Goal: Task Accomplishment & Management: Manage account settings

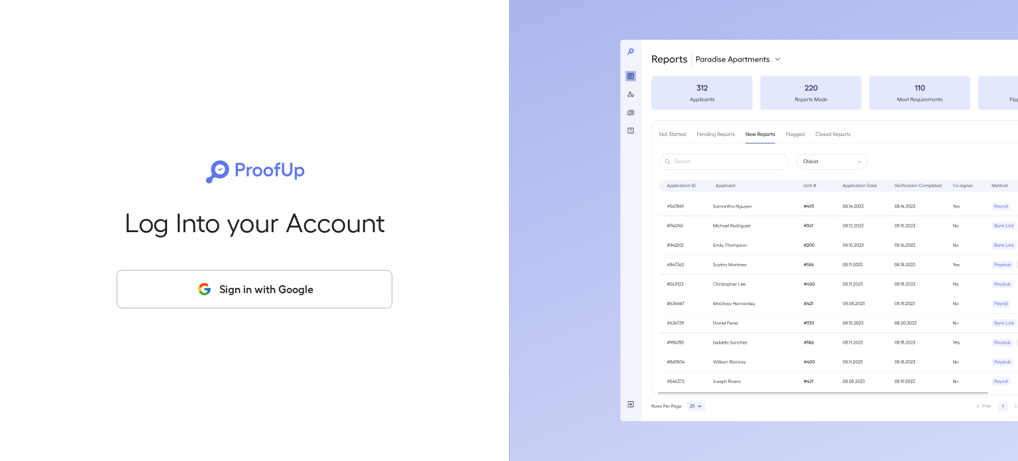
click at [192, 273] on button "Sign in with Google" at bounding box center [255, 289] width 276 height 38
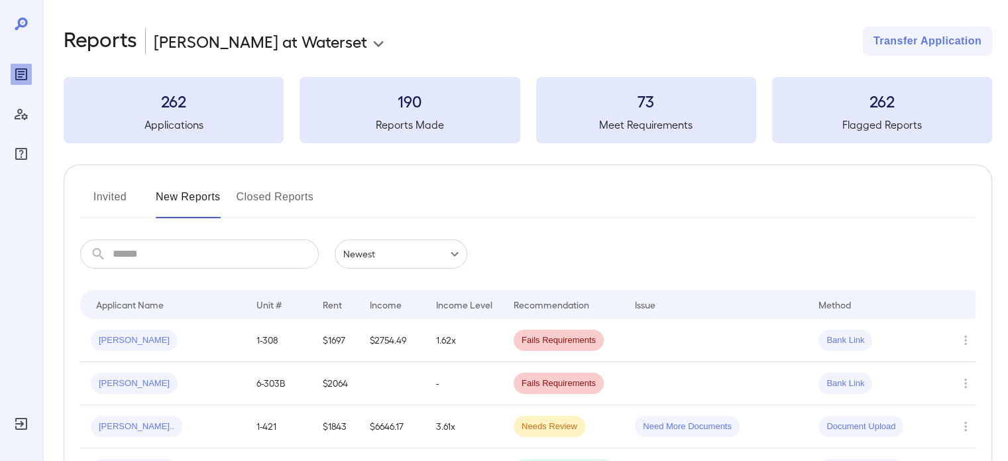
click at [113, 195] on button "Invited" at bounding box center [110, 202] width 60 height 32
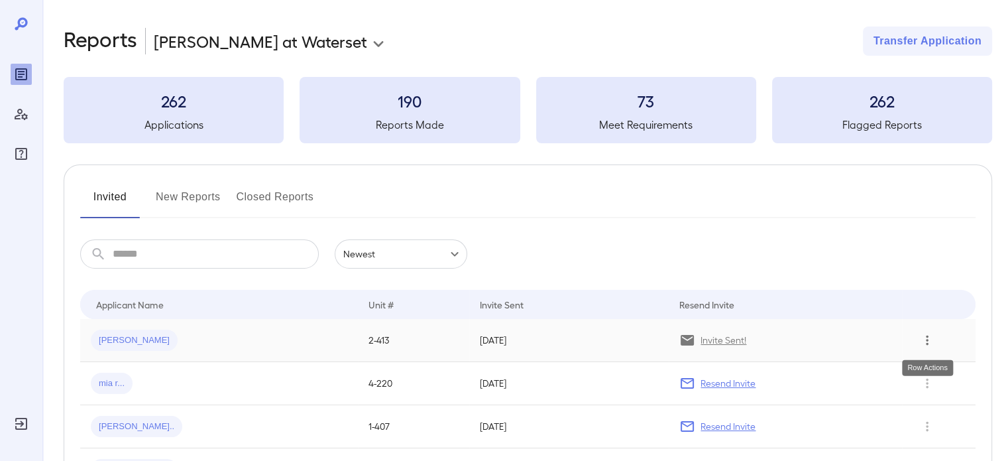
click at [927, 345] on icon "Row Actions" at bounding box center [927, 340] width 15 height 16
click at [119, 336] on div at bounding box center [504, 230] width 1008 height 461
click at [106, 347] on div "Luis A..." at bounding box center [134, 339] width 87 height 21
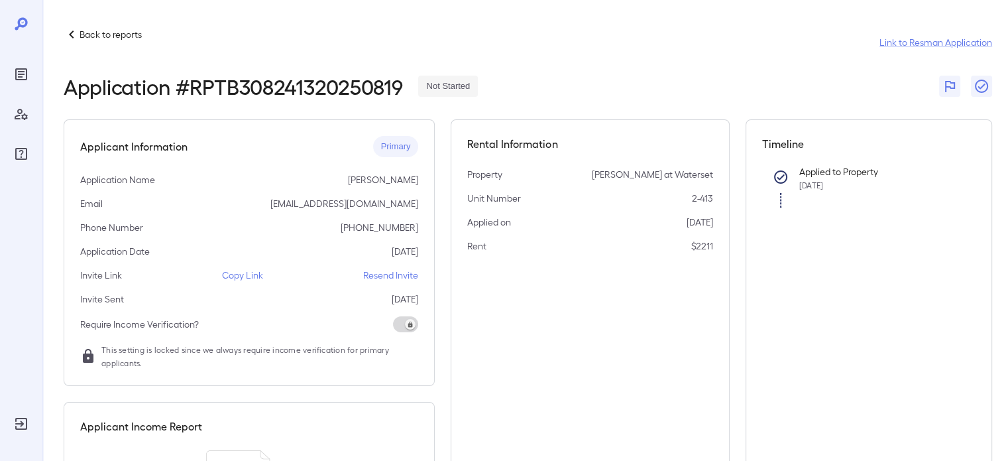
click at [406, 273] on p "Resend Invite" at bounding box center [390, 274] width 55 height 13
